Goal: Information Seeking & Learning: Learn about a topic

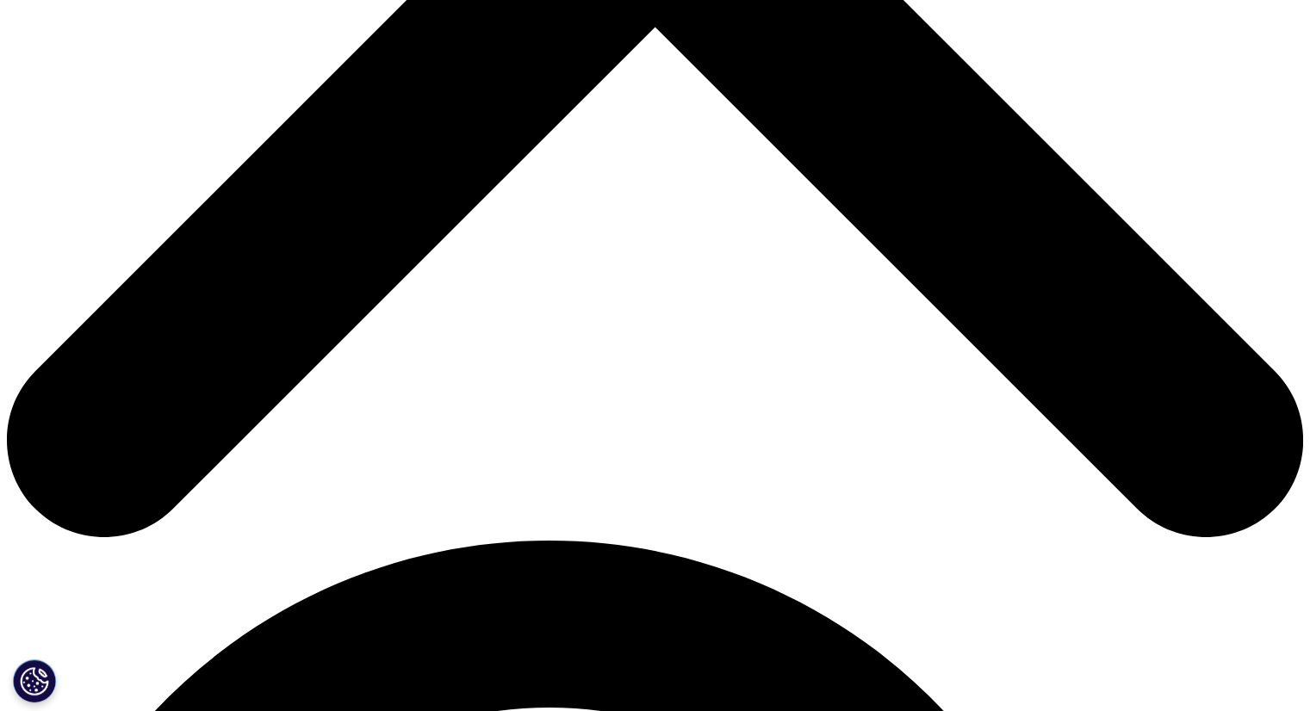
scroll to position [685, 0]
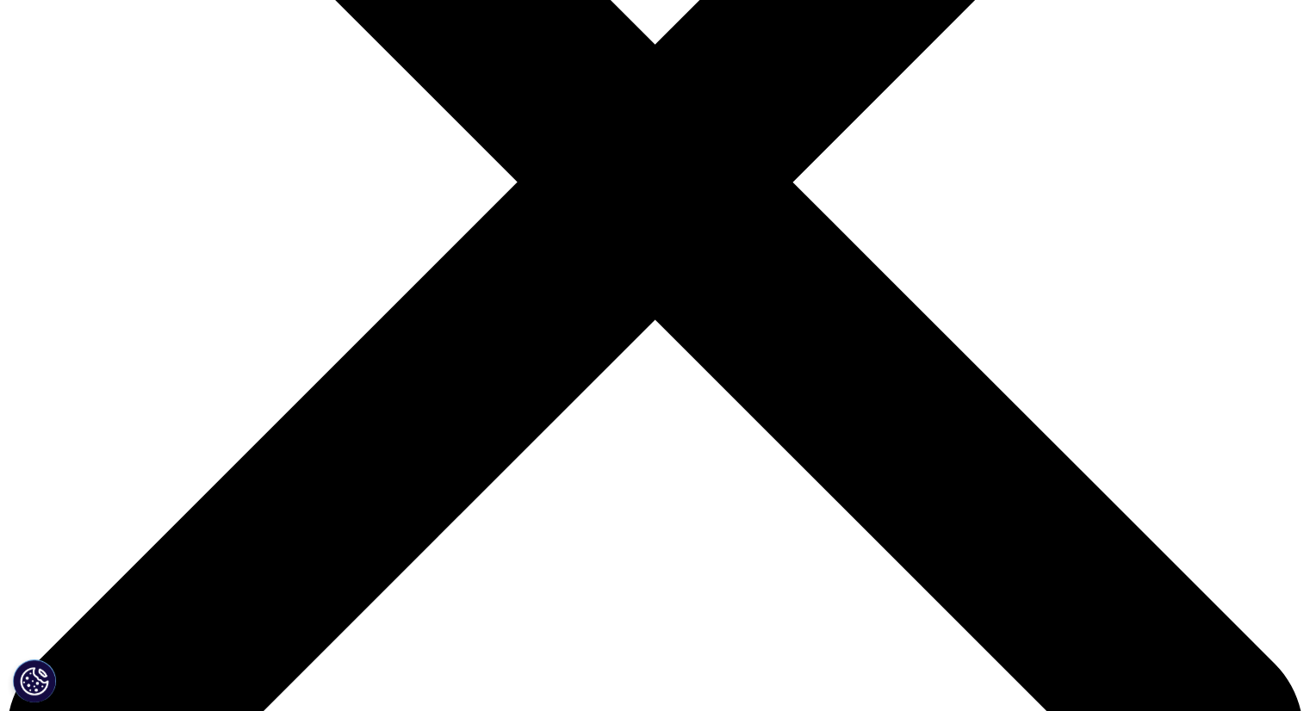
scroll to position [664, 0]
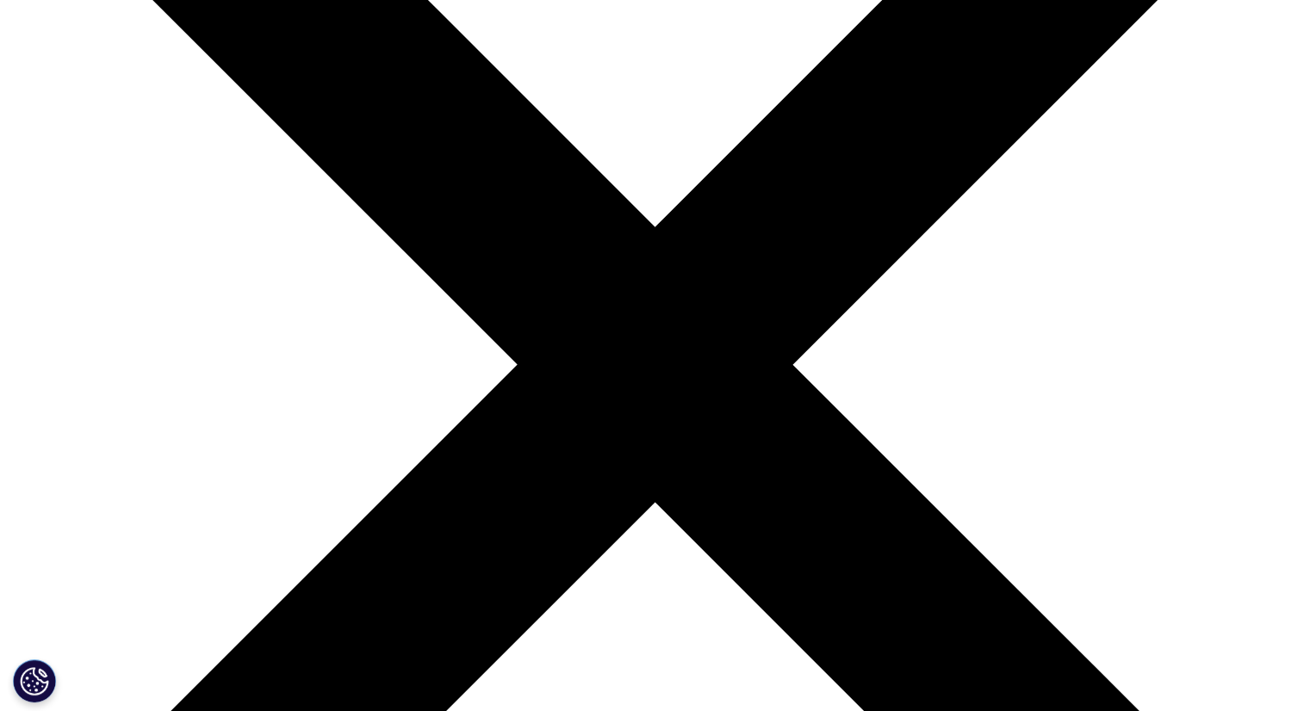
scroll to position [541, 0]
